Goal: Information Seeking & Learning: Learn about a topic

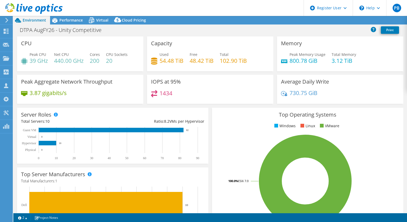
select select "USEast"
select select "USD"
click at [73, 21] on span "Performance" at bounding box center [70, 20] width 23 height 5
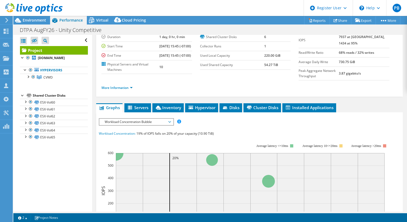
scroll to position [22, 0]
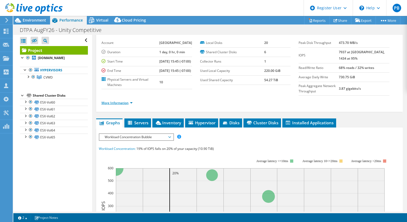
click at [113, 105] on link "More Information" at bounding box center [116, 103] width 31 height 5
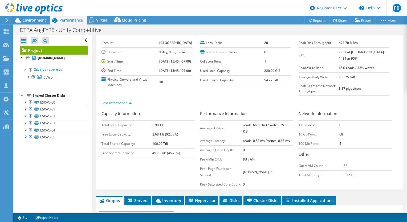
click at [218, 89] on section "Account City of Rancho Duration 1 day, 0 hr, 0 min Start Time 08/08/2024, 15:45…" at bounding box center [199, 63] width 197 height 51
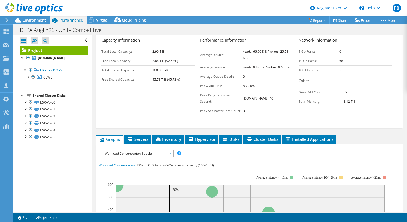
scroll to position [164, 0]
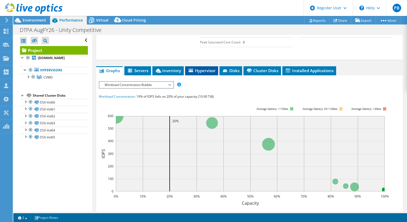
click at [193, 72] on icon at bounding box center [191, 70] width 5 height 3
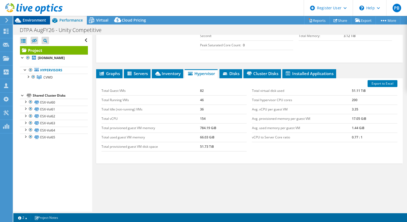
click at [31, 22] on span "Environment" at bounding box center [34, 20] width 23 height 5
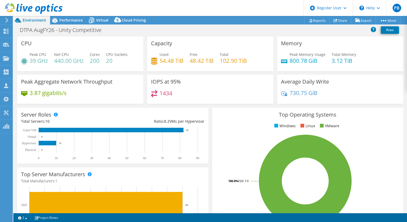
scroll to position [170, 0]
click at [50, 142] on rect at bounding box center [48, 143] width 18 height 5
click at [47, 144] on rect at bounding box center [48, 143] width 18 height 5
click at [66, 144] on rect at bounding box center [110, 143] width 178 height 33
click at [59, 22] on icon at bounding box center [54, 20] width 9 height 9
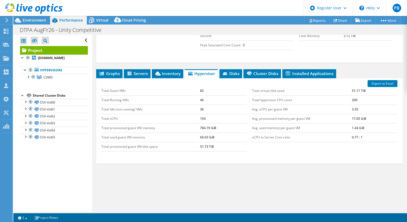
scroll to position [164, 0]
click at [28, 75] on div at bounding box center [27, 76] width 5 height 5
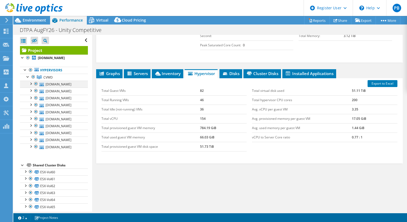
click at [31, 85] on div at bounding box center [30, 83] width 5 height 5
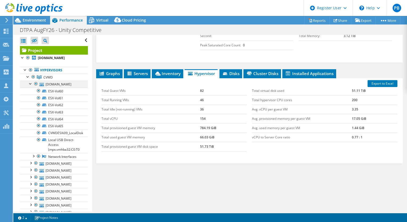
click at [29, 84] on div at bounding box center [30, 83] width 5 height 5
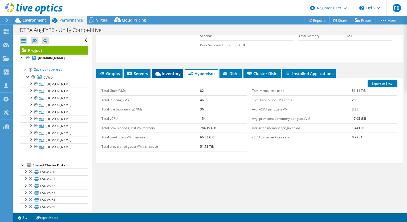
click at [169, 78] on li "Inventory" at bounding box center [167, 73] width 31 height 9
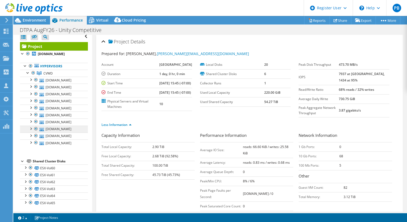
scroll to position [4, 0]
click at [25, 167] on div at bounding box center [25, 167] width 5 height 5
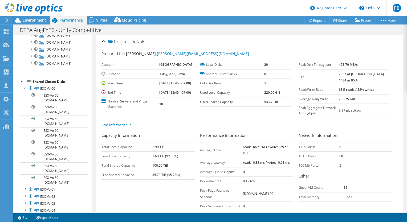
scroll to position [84, 0]
click at [26, 187] on div at bounding box center [25, 188] width 5 height 5
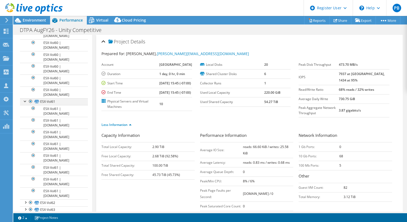
scroll to position [191, 0]
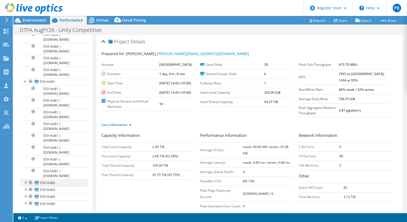
click at [25, 181] on div at bounding box center [25, 181] width 5 height 5
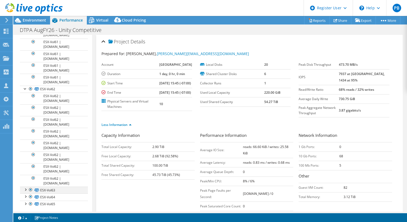
click at [26, 187] on div at bounding box center [25, 189] width 5 height 5
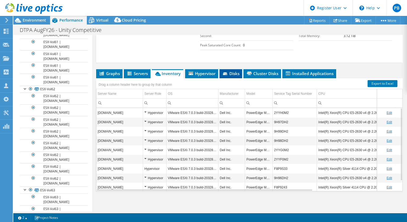
click at [222, 72] on li "Disks" at bounding box center [230, 73] width 23 height 9
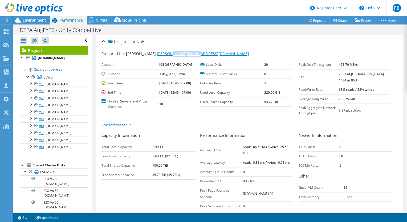
drag, startPoint x: 214, startPoint y: 53, endPoint x: 163, endPoint y: 53, distance: 50.6
click at [163, 53] on div "Prepared for: Mike Bogin, mikebo@cvwdwater.com" at bounding box center [249, 54] width 296 height 6
copy link "cvwdwater.com"
click at [242, 48] on div "Prepared for: Mike Bogin, mikebo@cvwdwater.com Account City of Rancho Duration …" at bounding box center [249, 135] width 296 height 175
click at [35, 25] on div "DTPA AugFY26 - Unity Competitive Print" at bounding box center [210, 29] width 394 height 10
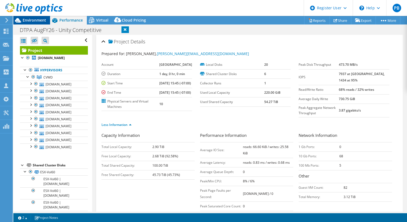
click at [38, 21] on span "Environment" at bounding box center [34, 20] width 23 height 5
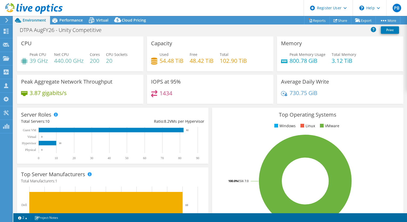
click at [60, 18] on div at bounding box center [31, 9] width 63 height 18
click at [58, 21] on icon at bounding box center [54, 20] width 9 height 9
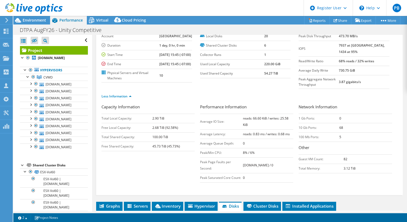
scroll to position [29, 0]
click at [101, 19] on span "Virtual" at bounding box center [102, 20] width 12 height 5
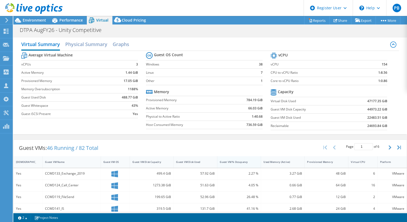
scroll to position [88, 0]
click at [229, 160] on div "Guest VM % Occupancy" at bounding box center [236, 161] width 32 height 3
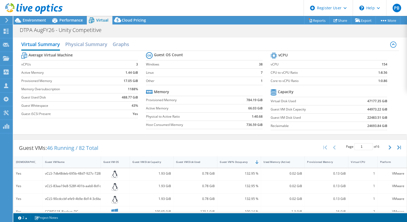
scroll to position [156, 0]
click at [194, 163] on div "Guest VM Disk Used" at bounding box center [192, 162] width 37 height 8
click at [189, 161] on div "Guest VM Disk Used" at bounding box center [192, 161] width 32 height 3
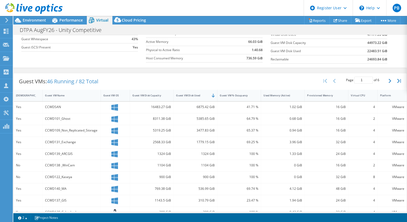
scroll to position [144, 0]
click at [33, 20] on span "Environment" at bounding box center [34, 20] width 23 height 5
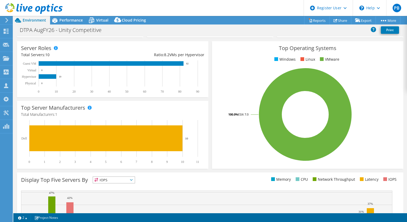
scroll to position [0, 0]
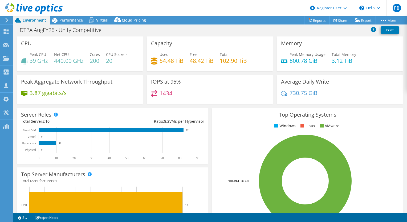
click at [77, 7] on header "PB Dell User Patrick Baral Patrick.Baral@dell.com Dell My Profile Log Out \n He…" at bounding box center [203, 8] width 407 height 16
click at [65, 24] on div "Performance" at bounding box center [68, 20] width 37 height 9
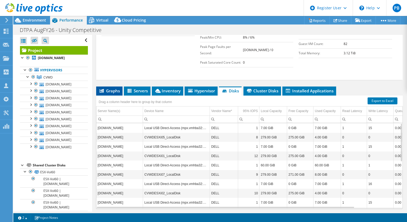
click at [114, 93] on span "Graphs" at bounding box center [109, 90] width 21 height 5
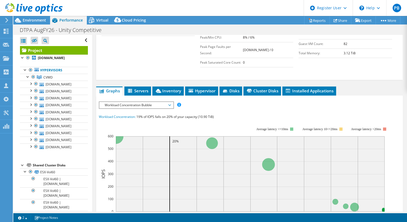
click at [145, 108] on span "Workload Concentration Bubble" at bounding box center [136, 105] width 68 height 6
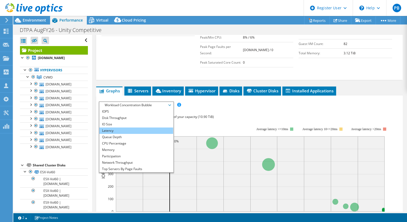
click at [129, 134] on li "Latency" at bounding box center [136, 131] width 74 height 6
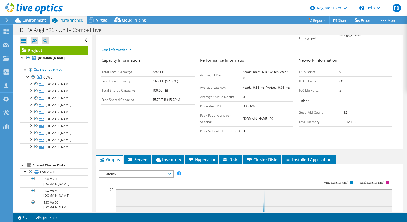
scroll to position [63, 0]
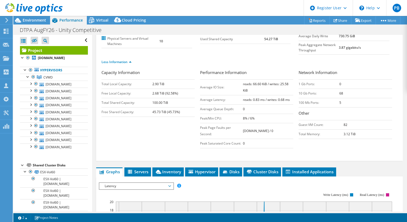
click at [268, 99] on b "reads: 0.83 ms / writes: 0.68 ms" at bounding box center [266, 99] width 47 height 5
drag, startPoint x: 268, startPoint y: 99, endPoint x: 244, endPoint y: 99, distance: 23.7
click at [244, 99] on b "reads: 0.83 ms / writes: 0.68 ms" at bounding box center [266, 99] width 47 height 5
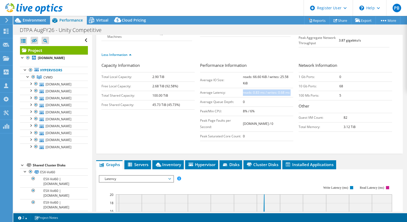
scroll to position [70, 0]
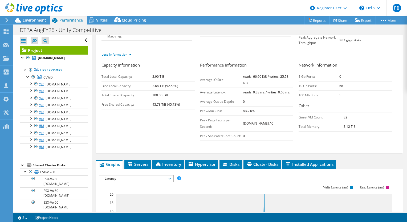
click at [259, 103] on td "0" at bounding box center [268, 101] width 51 height 9
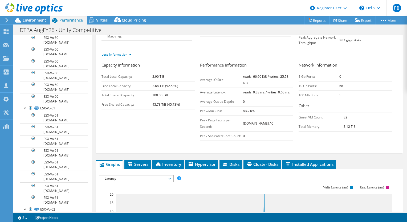
scroll to position [45, 0]
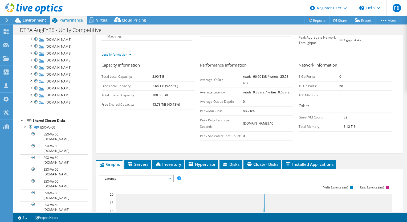
click at [21, 120] on div at bounding box center [22, 119] width 5 height 5
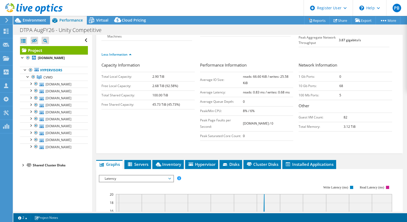
scroll to position [0, 0]
click at [23, 162] on div at bounding box center [22, 164] width 5 height 5
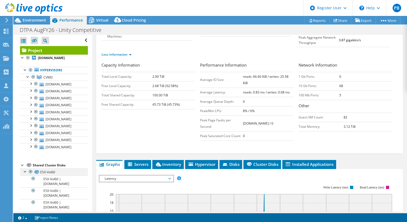
click at [24, 169] on div at bounding box center [25, 171] width 5 height 5
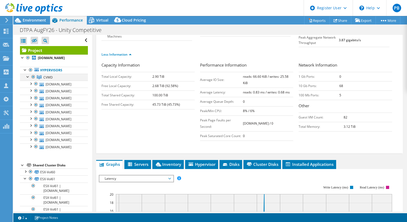
click at [27, 76] on div at bounding box center [27, 76] width 5 height 5
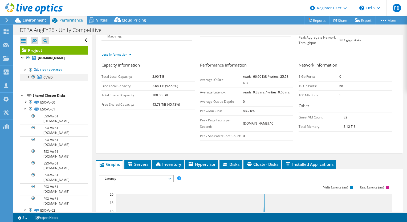
click at [27, 77] on div at bounding box center [27, 76] width 5 height 5
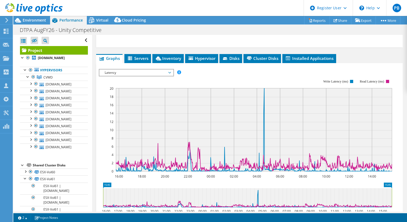
scroll to position [193, 0]
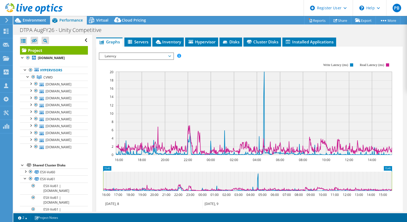
click at [144, 59] on span "Latency" at bounding box center [136, 56] width 68 height 6
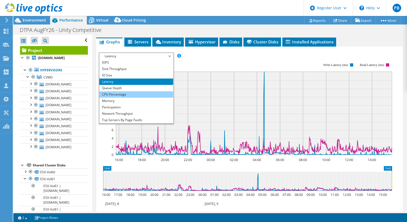
click at [131, 98] on li "CPU Percentage" at bounding box center [136, 94] width 74 height 6
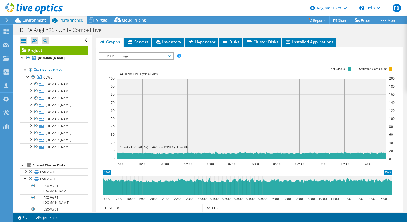
click at [145, 59] on span "CPU Percentage" at bounding box center [136, 56] width 68 height 6
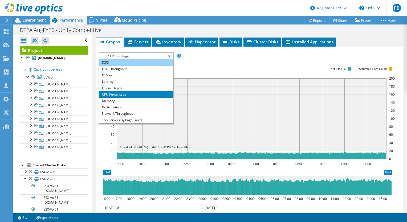
click at [137, 66] on li "IOPS" at bounding box center [136, 62] width 74 height 6
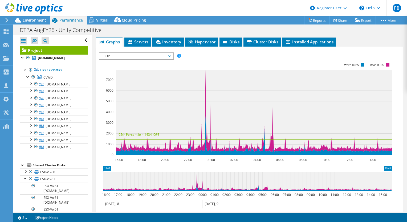
click at [136, 59] on span "IOPS" at bounding box center [136, 56] width 68 height 6
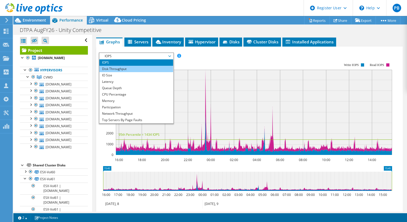
click at [122, 72] on li "Disk Throughput" at bounding box center [136, 69] width 74 height 6
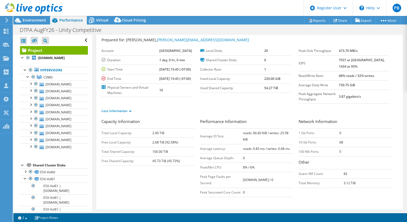
scroll to position [0, 0]
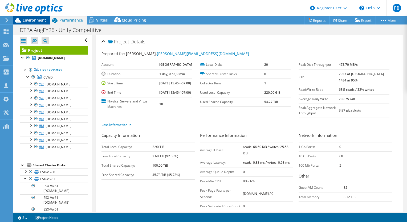
click at [39, 20] on span "Environment" at bounding box center [34, 20] width 23 height 5
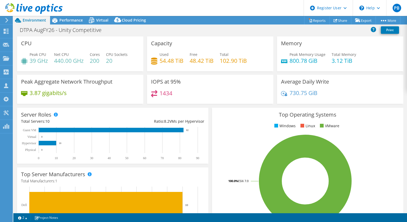
click at [82, 107] on div "Server Roles Physical Servers represent bare metal servers that were targets of…" at bounding box center [112, 136] width 195 height 60
click at [67, 20] on span "Performance" at bounding box center [70, 20] width 23 height 5
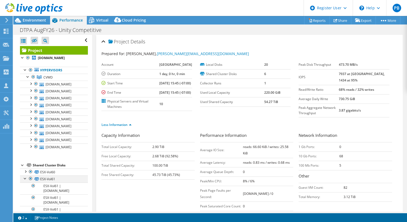
click at [23, 178] on div at bounding box center [25, 177] width 5 height 5
click at [23, 187] on div at bounding box center [25, 185] width 5 height 5
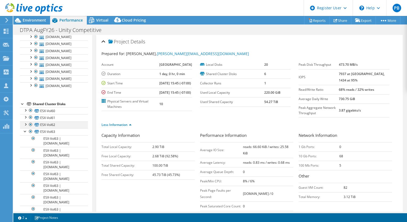
scroll to position [62, 0]
click at [26, 132] on div at bounding box center [25, 130] width 5 height 5
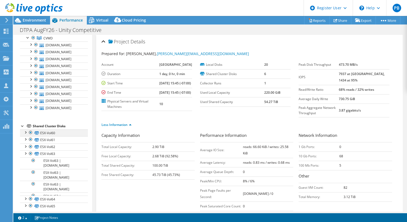
scroll to position [4, 0]
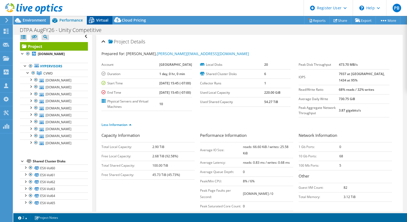
click at [99, 20] on span "Virtual" at bounding box center [102, 20] width 12 height 5
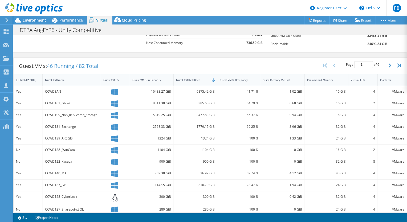
scroll to position [0, 0]
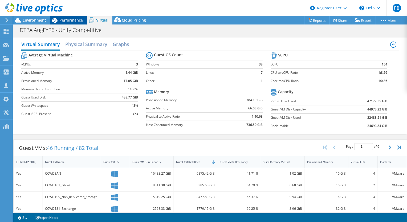
click at [77, 22] on span "Performance" at bounding box center [70, 20] width 23 height 5
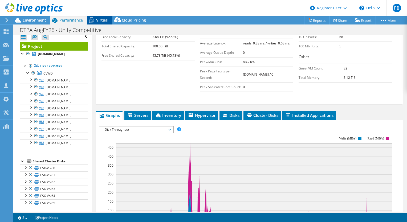
click at [109, 20] on div "Virtual" at bounding box center [100, 20] width 26 height 9
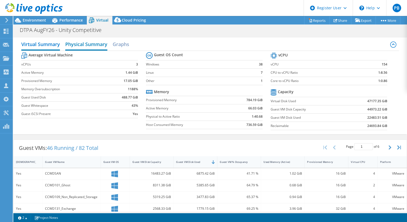
click at [83, 46] on h2 "Physical Summary" at bounding box center [86, 45] width 42 height 12
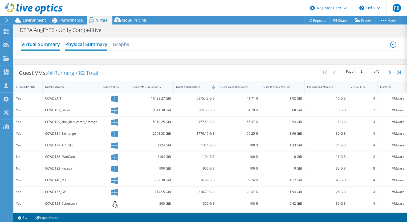
click at [58, 45] on h2 "Virtual Summary" at bounding box center [40, 45] width 39 height 12
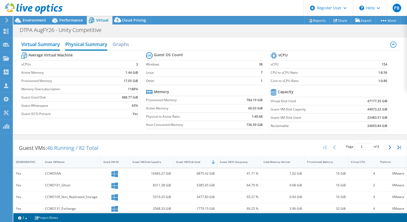
click at [83, 46] on h2 "Physical Summary" at bounding box center [86, 45] width 42 height 12
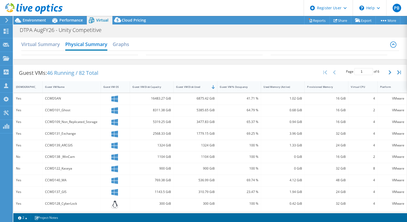
scroll to position [76, 0]
click at [121, 46] on h2 "Graphs" at bounding box center [121, 45] width 17 height 12
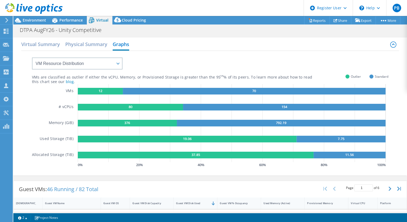
scroll to position [145, 0]
click at [41, 43] on h2 "Virtual Summary" at bounding box center [40, 45] width 39 height 12
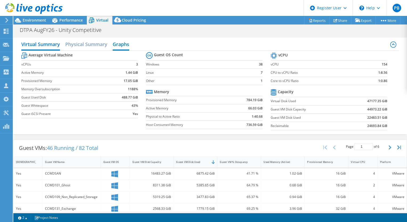
click at [123, 43] on h2 "Graphs" at bounding box center [121, 45] width 17 height 12
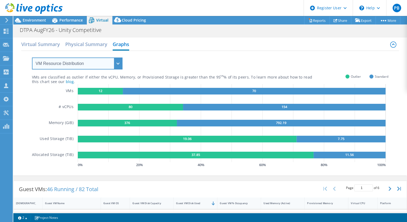
click at [70, 66] on select "VM Resource Distribution Provisioning Contrast Over Provisioning" at bounding box center [77, 64] width 91 height 12
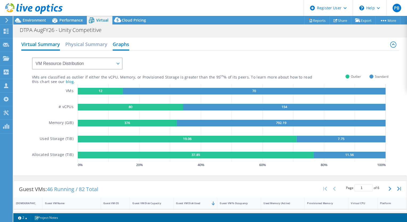
click at [34, 44] on h2 "Virtual Summary" at bounding box center [40, 45] width 39 height 12
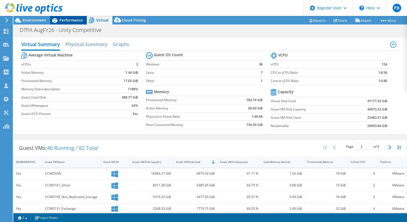
click at [57, 19] on icon at bounding box center [54, 20] width 9 height 9
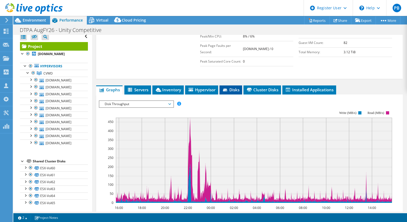
click at [230, 92] on span "Disks" at bounding box center [230, 89] width 17 height 5
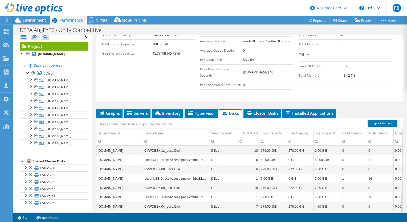
scroll to position [148, 0]
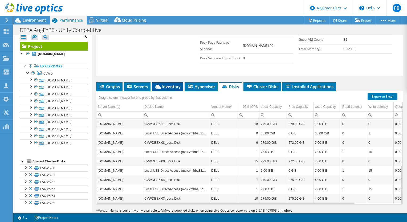
click at [177, 89] on span "Inventory" at bounding box center [167, 86] width 26 height 5
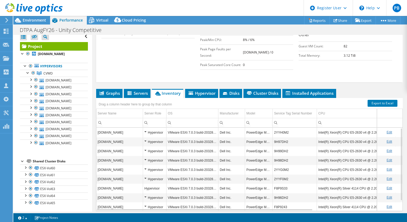
scroll to position [166, 0]
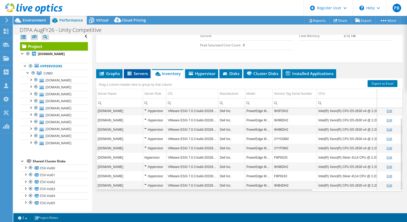
click at [137, 76] on span "Servers" at bounding box center [136, 73] width 21 height 5
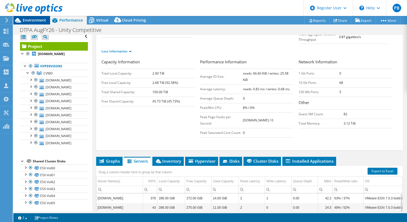
click at [39, 19] on span "Environment" at bounding box center [34, 20] width 23 height 5
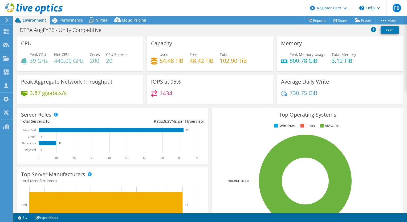
scroll to position [32, 0]
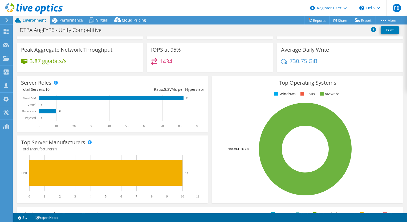
click at [55, 132] on div "Server Roles Physical Servers represent bare metal servers that were targets of…" at bounding box center [112, 104] width 191 height 56
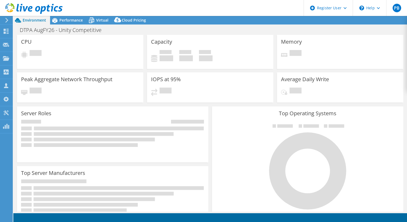
select select "USEast"
select select "USD"
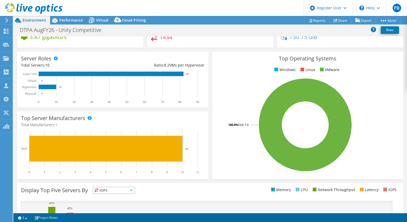
scroll to position [56, 0]
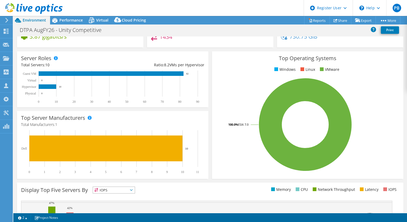
click at [79, 93] on rect at bounding box center [110, 87] width 178 height 33
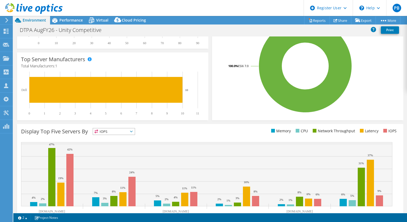
scroll to position [19, 0]
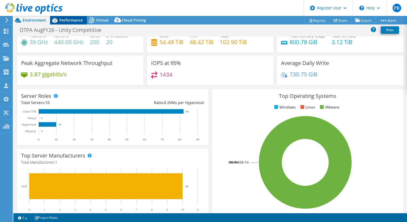
click at [63, 19] on span "Performance" at bounding box center [70, 20] width 23 height 5
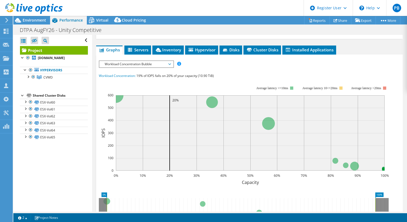
scroll to position [0, 0]
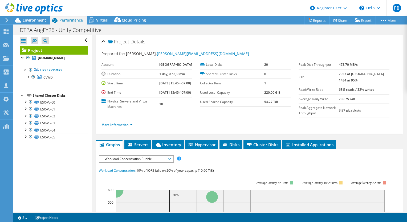
click at [130, 162] on span "Workload Concentration Bubble" at bounding box center [136, 159] width 68 height 6
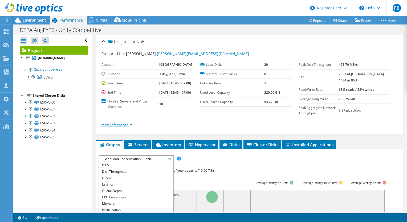
click at [115, 127] on link "More Information" at bounding box center [116, 124] width 31 height 5
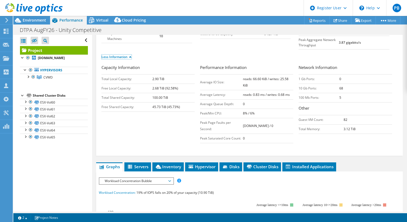
scroll to position [68, 0]
click at [115, 59] on link "Less Information" at bounding box center [116, 56] width 30 height 5
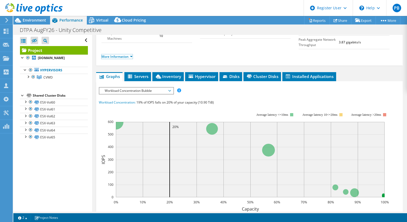
scroll to position [0, 0]
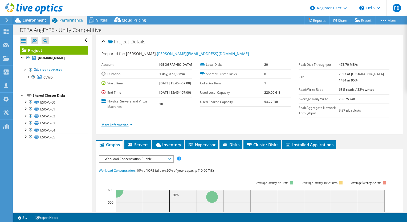
click at [105, 127] on link "More Information" at bounding box center [116, 124] width 31 height 5
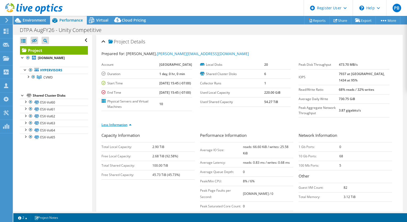
click at [105, 127] on link "Less Information" at bounding box center [116, 124] width 30 height 5
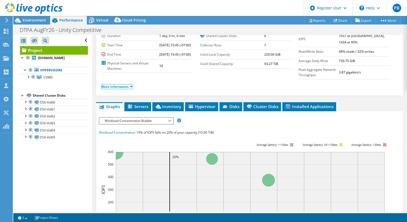
scroll to position [38, 0]
click at [144, 124] on span "Workload Concentration Bubble" at bounding box center [136, 121] width 68 height 6
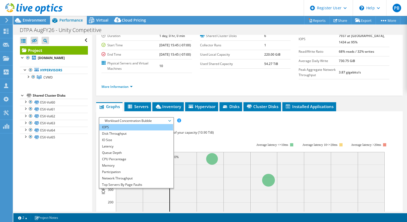
click at [132, 130] on li "IOPS" at bounding box center [136, 127] width 74 height 6
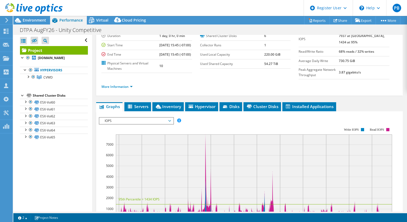
click at [228, 137] on div at bounding box center [249, 208] width 301 height 182
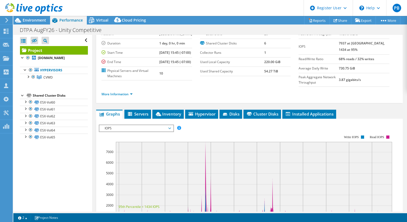
scroll to position [66, 0]
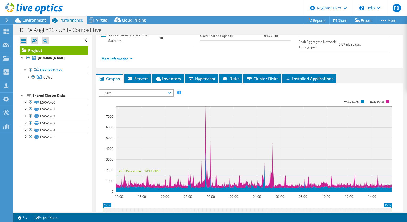
click at [114, 96] on span "IOPS" at bounding box center [136, 93] width 68 height 6
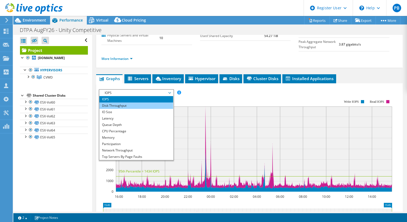
click at [108, 107] on li "Disk Throughput" at bounding box center [136, 106] width 74 height 6
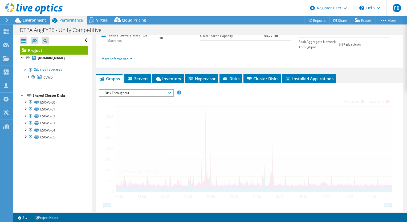
click at [117, 96] on span "Disk Throughput" at bounding box center [136, 93] width 68 height 6
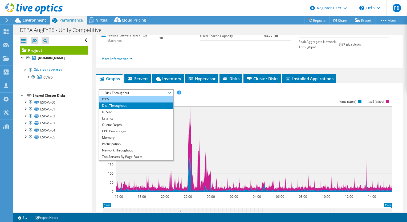
click at [112, 102] on li "IOPS" at bounding box center [136, 99] width 74 height 6
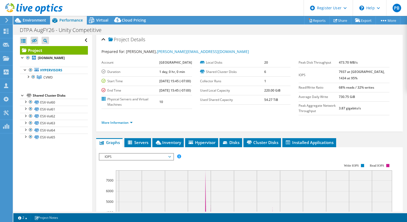
scroll to position [0, 0]
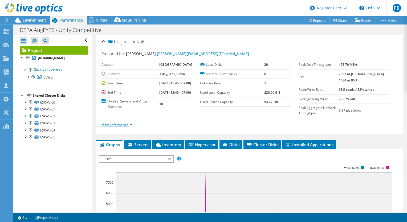
click at [107, 127] on link "More Information" at bounding box center [116, 124] width 31 height 5
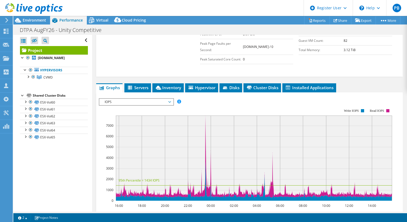
scroll to position [147, 0]
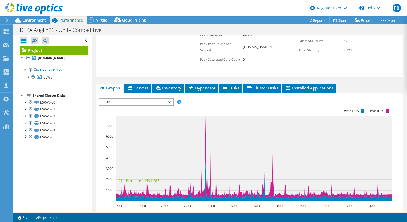
click at [146, 105] on span "IOPS" at bounding box center [136, 102] width 68 height 6
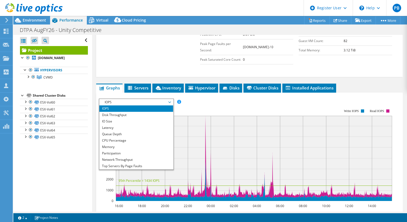
click at [136, 112] on li "IOPS" at bounding box center [136, 108] width 74 height 6
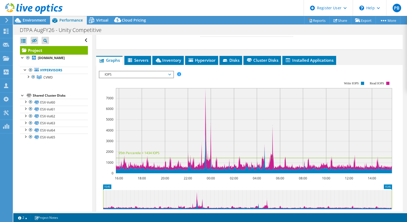
scroll to position [174, 0]
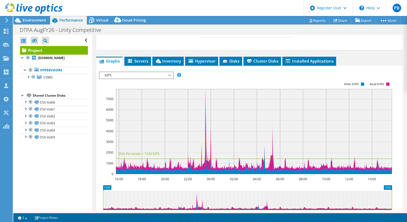
click at [130, 79] on span "IOPS" at bounding box center [136, 75] width 68 height 6
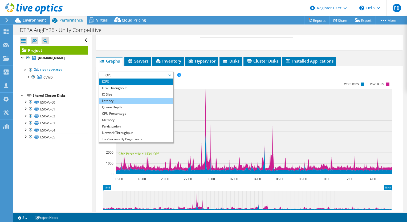
click at [121, 104] on li "Latency" at bounding box center [136, 101] width 74 height 6
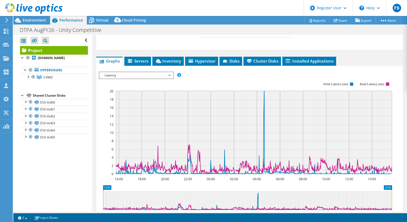
click at [140, 79] on span "Latency" at bounding box center [136, 75] width 68 height 6
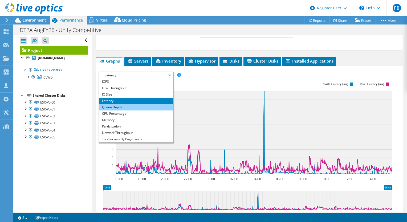
click at [121, 111] on li "Queue Depth" at bounding box center [136, 107] width 74 height 6
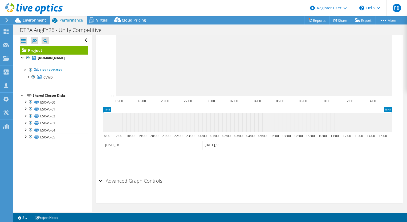
scroll to position [252, 0]
click at [128, 186] on h2 "Advanced Graph Controls" at bounding box center [130, 180] width 63 height 11
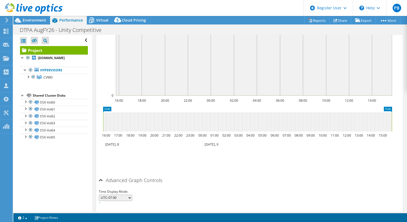
click at [136, 186] on h2 "Advanced Graph Controls" at bounding box center [130, 180] width 63 height 11
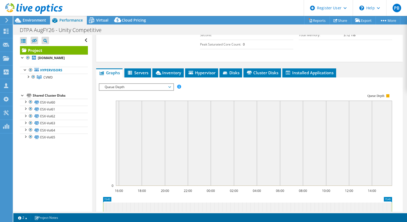
scroll to position [162, 0]
click at [130, 90] on span "Queue Depth" at bounding box center [136, 87] width 68 height 6
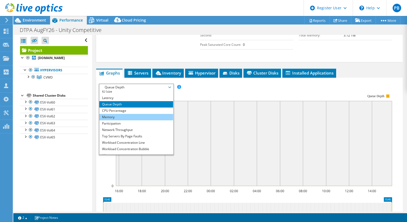
scroll to position [19, 0]
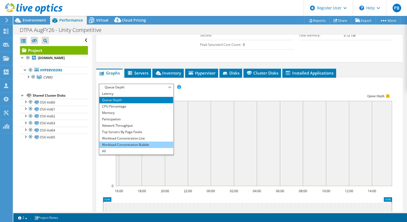
click at [119, 148] on li "Workload Concentration Bubble" at bounding box center [136, 145] width 74 height 6
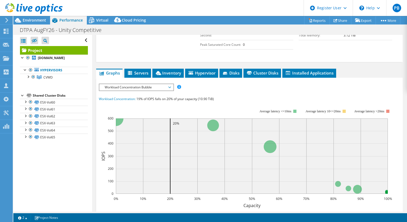
click at [138, 91] on span "Workload Concentration Bubble" at bounding box center [136, 87] width 68 height 6
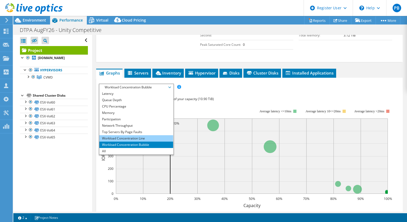
click at [134, 142] on li "Workload Concentration Line" at bounding box center [136, 138] width 74 height 6
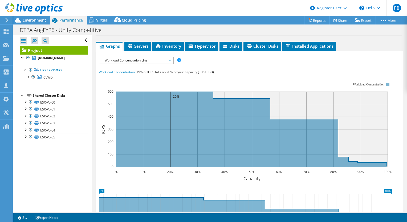
scroll to position [167, 0]
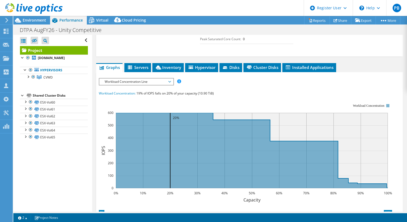
click at [142, 85] on span "Workload Concentration Line" at bounding box center [136, 82] width 68 height 6
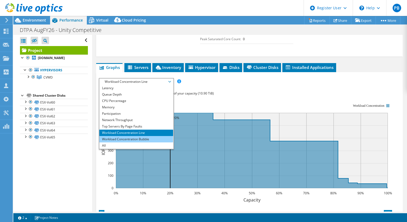
click at [131, 141] on li "Workload Concentration Bubble" at bounding box center [136, 139] width 74 height 6
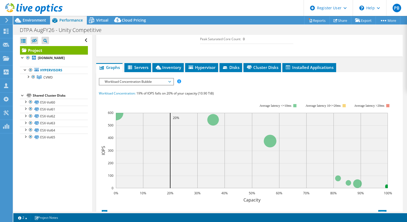
click at [143, 96] on span "19% of IOPS falls on 20% of your capacity (10.90 TiB)" at bounding box center [174, 93] width 77 height 5
copy section "Workload Concentration: 19% of IOPS falls on 20% of your capacity (10.90 TiB) 0…"
click at [163, 105] on rect at bounding box center [245, 149] width 293 height 107
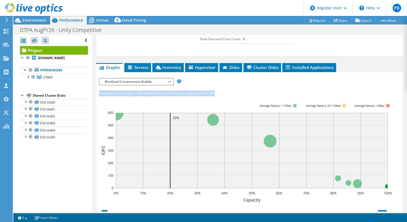
click at [209, 111] on rect at bounding box center [245, 149] width 293 height 107
click at [255, 85] on div "IOPS Disk Throughput IO Size Latency Queue Depth CPU Percentage Memory Page Fau…" at bounding box center [249, 81] width 301 height 7
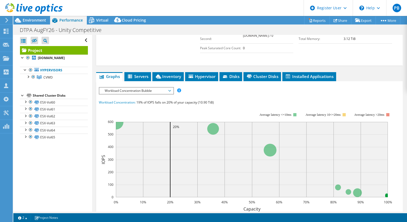
scroll to position [159, 0]
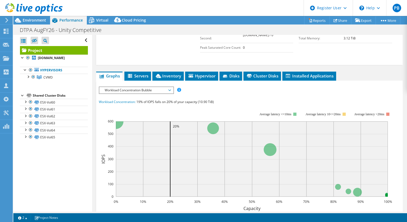
click at [157, 93] on span "Workload Concentration Bubble" at bounding box center [136, 90] width 68 height 6
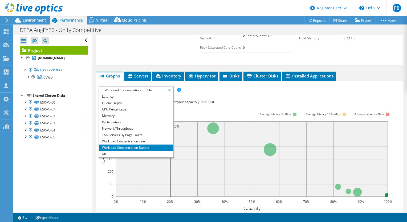
click at [157, 93] on span "Workload Concentration Bubble" at bounding box center [136, 90] width 68 height 6
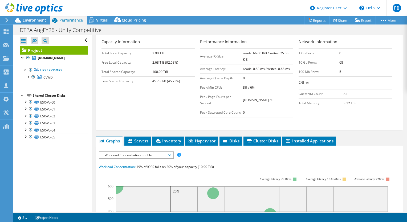
scroll to position [177, 0]
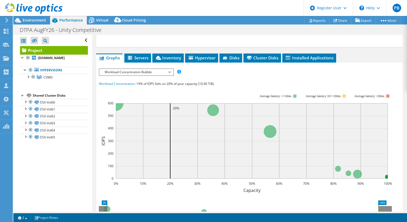
click at [137, 75] on span "Workload Concentration Bubble" at bounding box center [136, 72] width 68 height 6
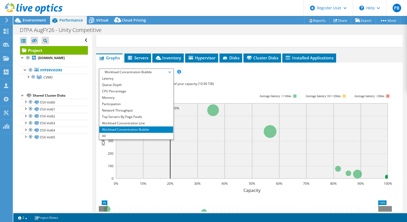
click at [137, 75] on span "Workload Concentration Bubble" at bounding box center [136, 72] width 68 height 6
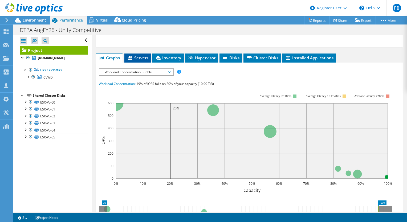
click at [142, 60] on span "Servers" at bounding box center [137, 57] width 21 height 5
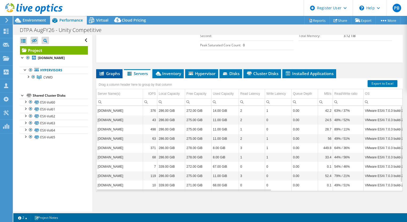
click at [106, 72] on span "Graphs" at bounding box center [109, 73] width 21 height 5
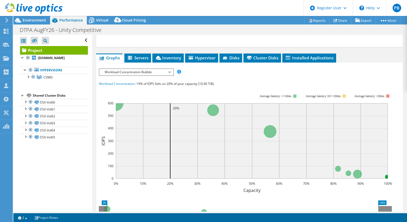
click at [122, 75] on span "Workload Concentration Bubble" at bounding box center [136, 72] width 68 height 6
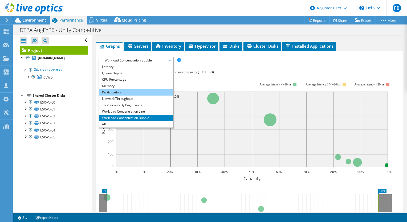
scroll to position [0, 0]
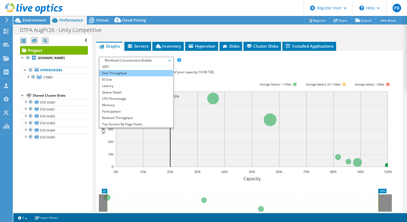
click at [149, 76] on li "Disk Throughput" at bounding box center [136, 73] width 74 height 6
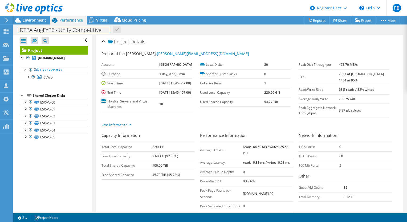
click at [96, 24] on div "DTPA AugFY26 - Unity Competitive Print" at bounding box center [210, 29] width 394 height 10
click at [95, 23] on icon at bounding box center [91, 20] width 9 height 9
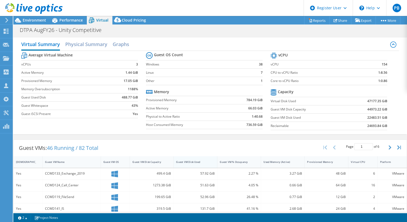
scroll to position [47, 0]
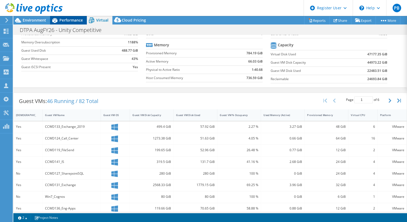
click at [74, 16] on div "Performance" at bounding box center [68, 20] width 37 height 9
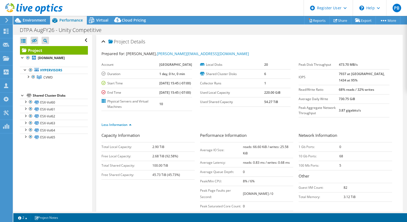
scroll to position [115, 0]
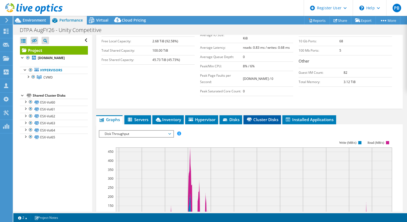
click at [261, 122] on span "Cluster Disks" at bounding box center [262, 119] width 32 height 5
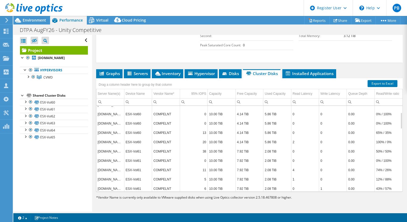
scroll to position [34, 0]
click at [268, 97] on div "Used Capacity" at bounding box center [275, 94] width 21 height 6
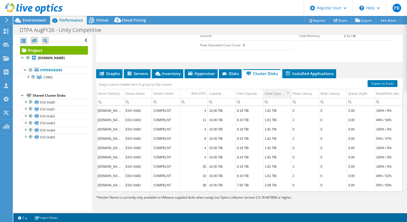
click at [268, 97] on div "Used Capacity" at bounding box center [275, 94] width 20 height 6
click at [114, 73] on span "Graphs" at bounding box center [109, 73] width 21 height 5
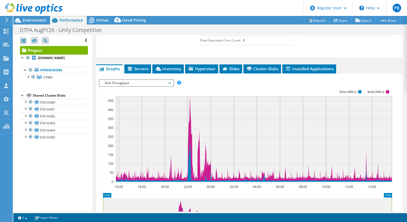
click at [134, 86] on span "Disk Throughput" at bounding box center [136, 83] width 68 height 6
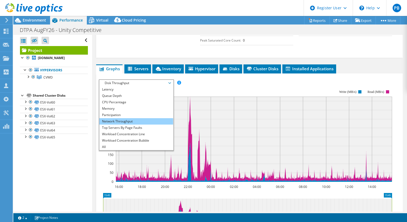
scroll to position [19, 0]
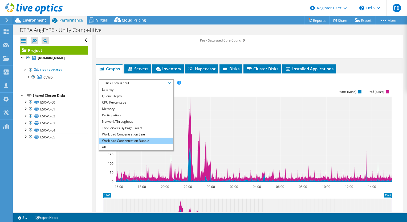
click at [128, 144] on li "Workload Concentration Bubble" at bounding box center [136, 141] width 74 height 6
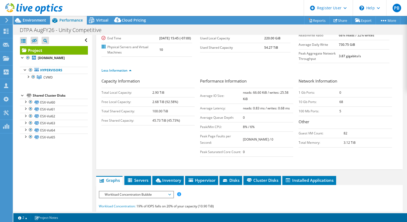
scroll to position [54, 0]
click at [100, 23] on div "Virtual" at bounding box center [100, 20] width 26 height 9
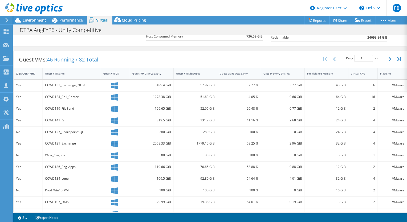
scroll to position [88, 0]
click at [188, 72] on div "Guest VM Disk Used" at bounding box center [192, 73] width 32 height 3
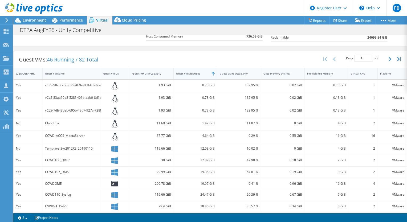
click at [188, 72] on div "Guest VM Disk Used" at bounding box center [192, 73] width 32 height 3
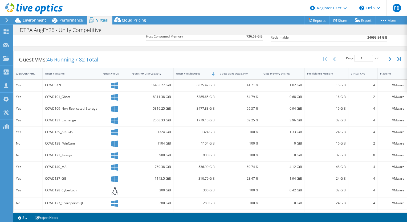
scroll to position [0, 0]
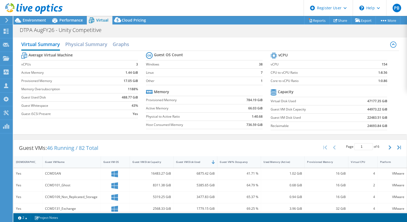
click at [92, 19] on icon at bounding box center [91, 20] width 9 height 9
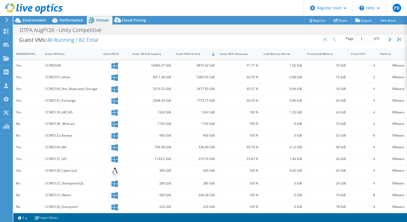
scroll to position [108, 0]
